Goal: Transaction & Acquisition: Obtain resource

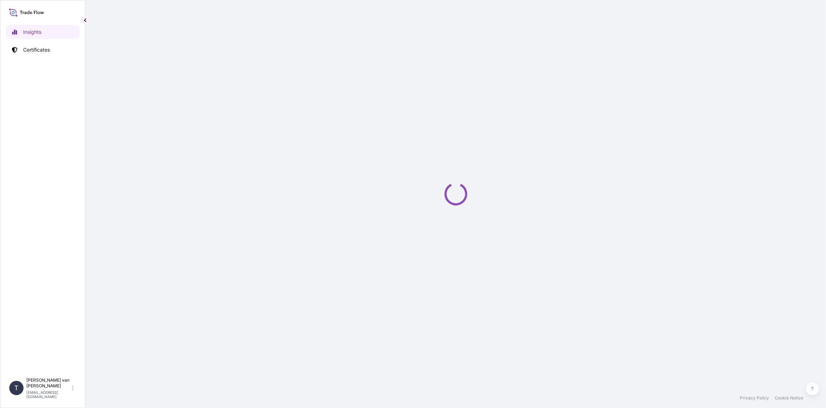
select select "2025"
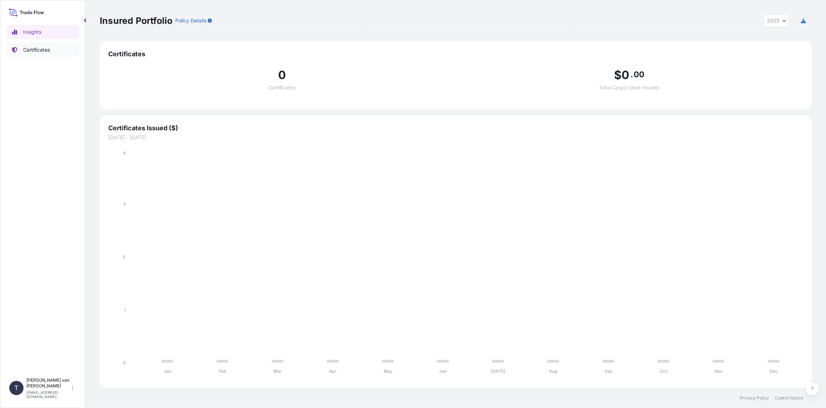
click at [48, 50] on p "Certificates" at bounding box center [36, 49] width 27 height 7
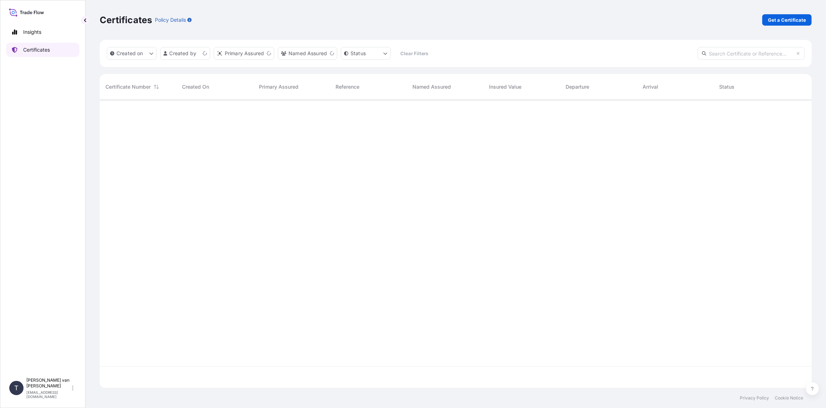
scroll to position [287, 706]
click at [777, 20] on p "Get a Certificate" at bounding box center [787, 19] width 38 height 7
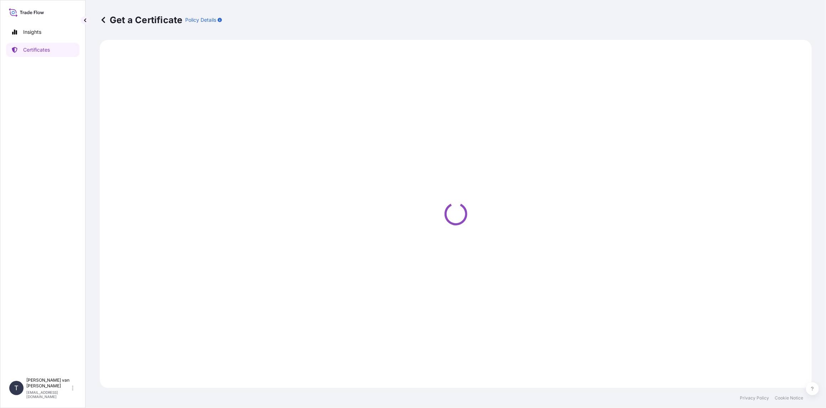
select select "Sea"
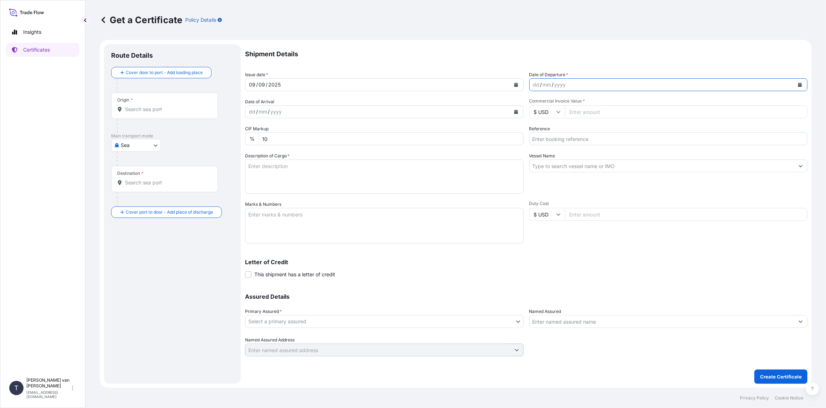
click at [799, 86] on icon "Calendar" at bounding box center [800, 85] width 4 height 4
click at [546, 104] on button "Previous" at bounding box center [544, 104] width 16 height 11
click at [567, 174] on div "20" at bounding box center [568, 171] width 13 height 13
click at [585, 117] on input "Commercial Invoice Value *" at bounding box center [686, 111] width 243 height 13
type input "21747.12"
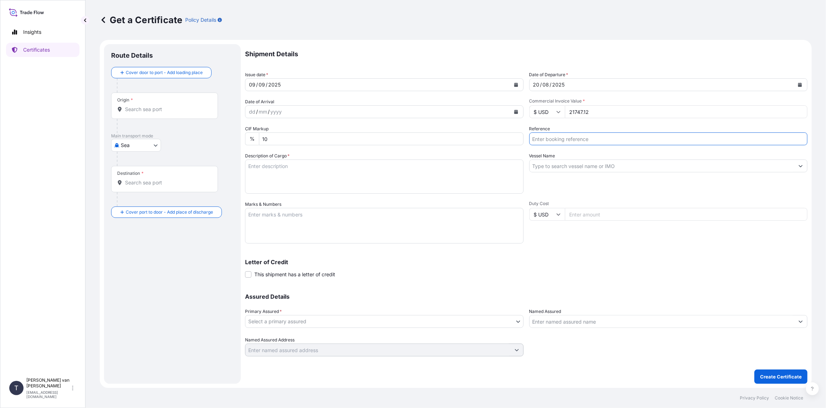
click at [573, 139] on input "Reference" at bounding box center [668, 138] width 278 height 13
type input "86521202"
click at [552, 170] on input "Vessel Name" at bounding box center [662, 166] width 265 height 13
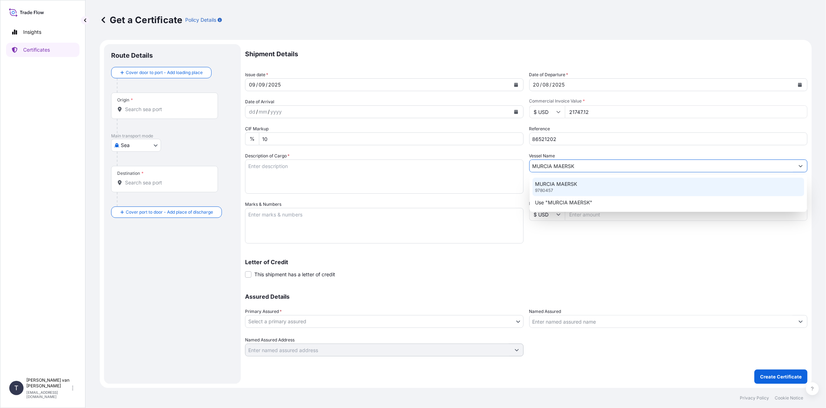
click at [562, 181] on p "MURCIA MAERSK" at bounding box center [556, 184] width 42 height 7
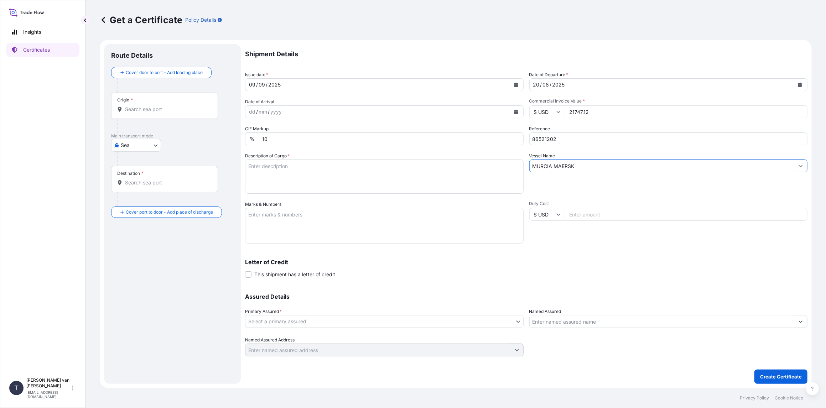
type input "MURCIA MAERSK"
click at [313, 177] on textarea "Description of Cargo *" at bounding box center [384, 177] width 278 height 34
click at [337, 173] on textarea "1x 20ft container containing: 790 bags x 25 kg Resistamyl 347 = 19,750 kg" at bounding box center [384, 177] width 278 height 34
click at [295, 164] on textarea "1x 20ft container containing: 790 bags x 25 kg Resistamyl 347 = 19.750 kg" at bounding box center [384, 177] width 278 height 34
drag, startPoint x: 287, startPoint y: 166, endPoint x: 223, endPoint y: 165, distance: 64.8
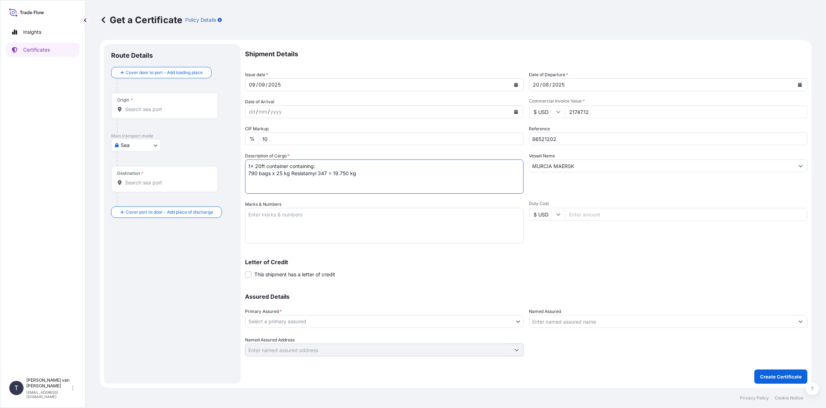
click at [223, 165] on form "Route Details Cover door to port - Add loading place Place of loading Road / In…" at bounding box center [456, 214] width 712 height 348
type textarea "1x 20ft container containing: 790 bags x 25 kg Resistamyl 347 = 19.750 kg"
click at [254, 213] on textarea "Marks & Numbers" at bounding box center [384, 226] width 278 height 36
paste textarea "1x 20ft container"
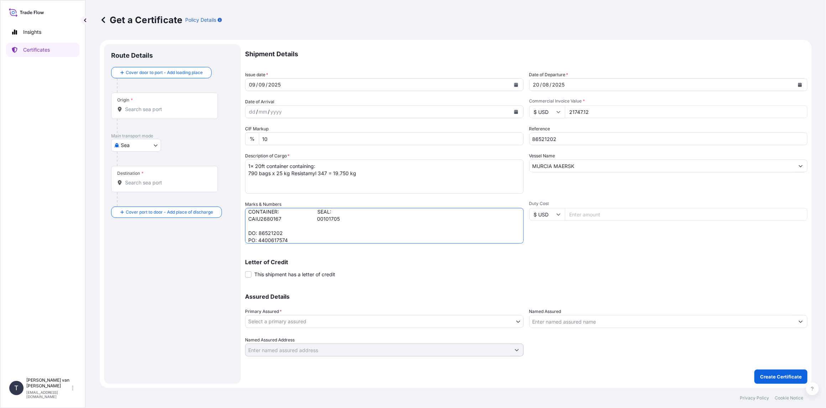
type textarea "1x 20ft container: CONTAINER: SEAL: CAIU2680167 00101705 DO: 86521202 PO: 44006…"
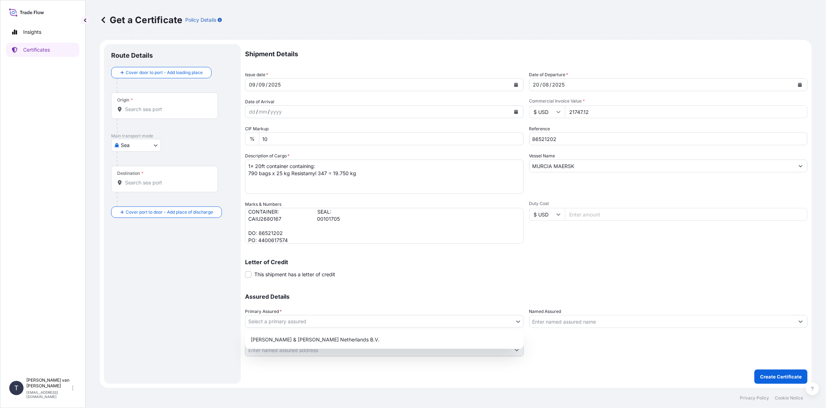
click at [297, 324] on body "Insights Certificates T Tim van t Hoenderdaal logistics@tmalogistics.nl Get a C…" at bounding box center [413, 204] width 826 height 408
click at [276, 341] on div "Tate & Lyle Netherlands B.V." at bounding box center [384, 339] width 273 height 13
select select "31666"
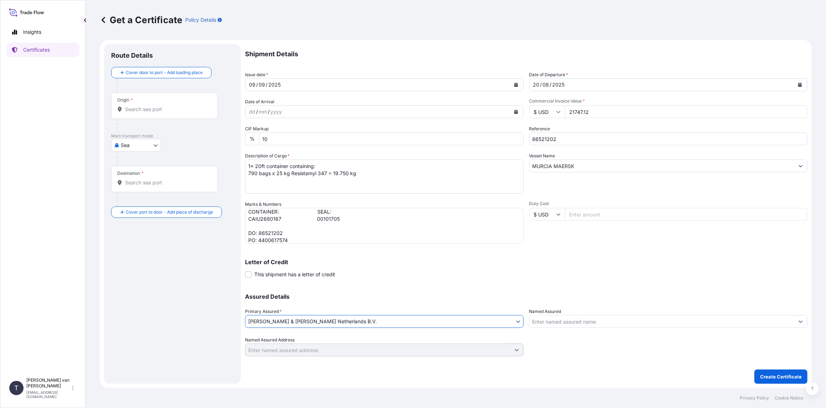
click at [121, 110] on icon at bounding box center [119, 109] width 5 height 5
click at [125, 110] on input "Origin *" at bounding box center [167, 109] width 84 height 7
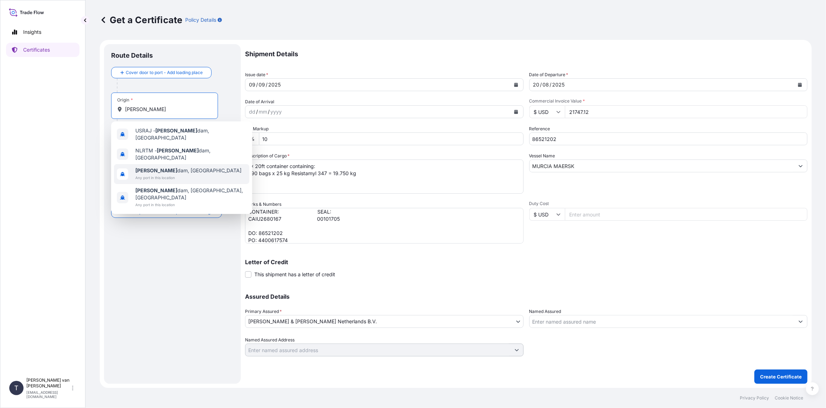
click at [151, 174] on span "Any port in this location" at bounding box center [188, 177] width 106 height 7
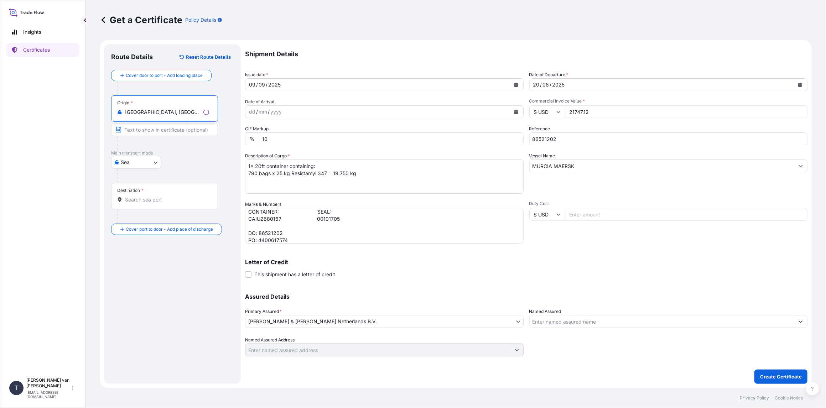
type input "Rotterdam, Netherlands"
click at [157, 202] on input "Destination *" at bounding box center [167, 199] width 84 height 7
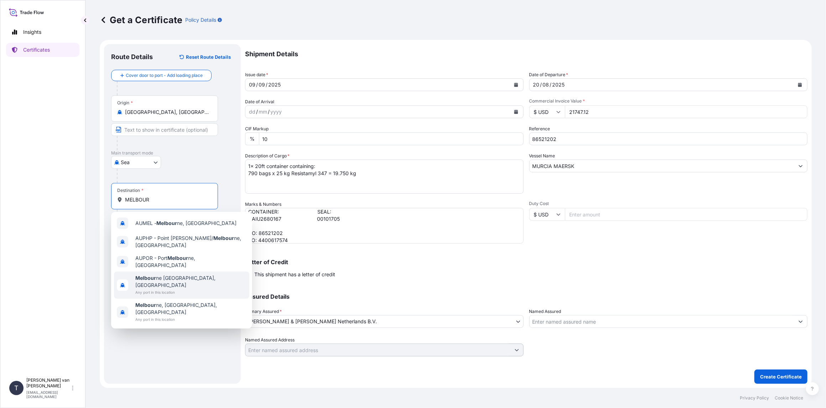
click at [176, 289] on span "Any port in this location" at bounding box center [190, 292] width 111 height 7
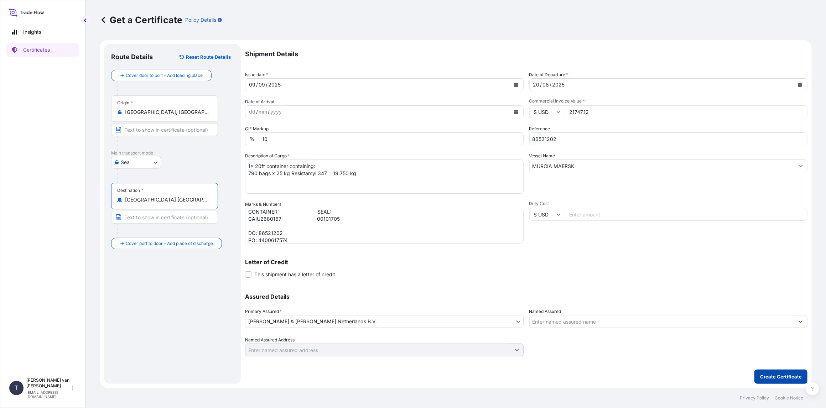
type input "Melbourne VIC, Australia"
click at [771, 378] on p "Create Certificate" at bounding box center [781, 376] width 42 height 7
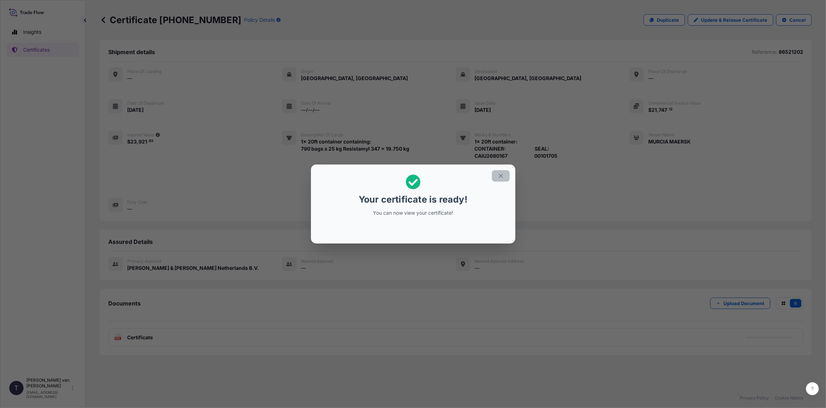
click at [503, 175] on icon "button" at bounding box center [500, 176] width 6 height 6
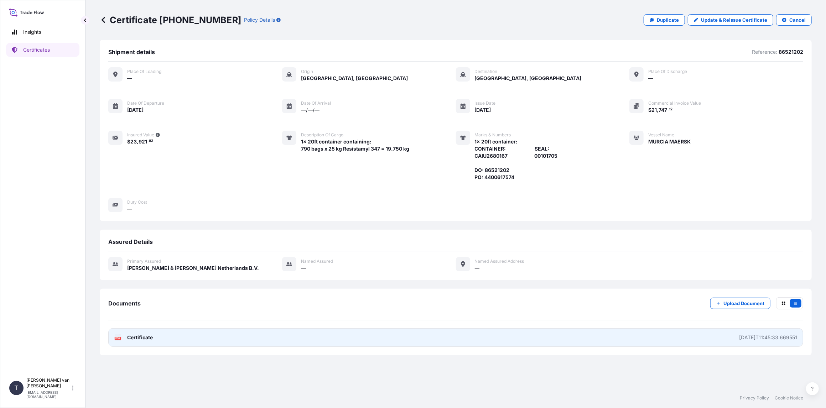
click at [140, 334] on span "Certificate" at bounding box center [140, 337] width 26 height 7
